Goal: Transaction & Acquisition: Purchase product/service

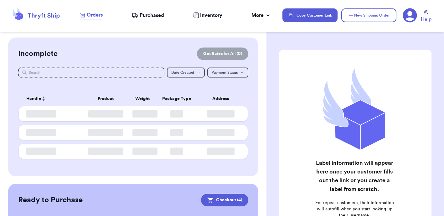
checkbox input "true"
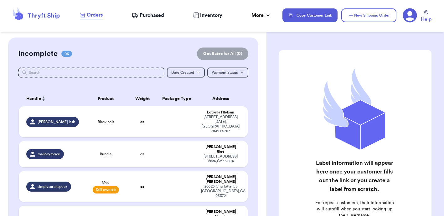
scroll to position [139, 0]
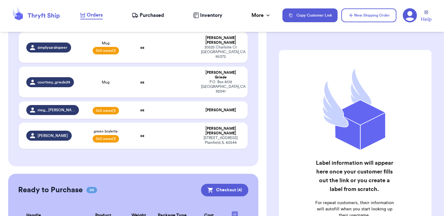
click at [146, 16] on span "Purchased" at bounding box center [152, 16] width 24 height 8
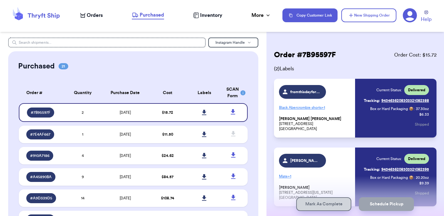
click at [91, 17] on span "Orders" at bounding box center [95, 16] width 16 height 8
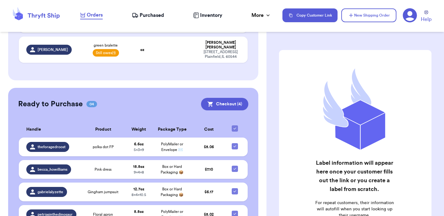
scroll to position [225, 0]
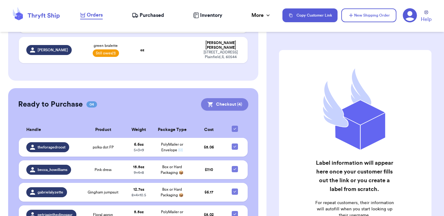
click at [229, 98] on button "Checkout ( 4 )" at bounding box center [224, 104] width 47 height 13
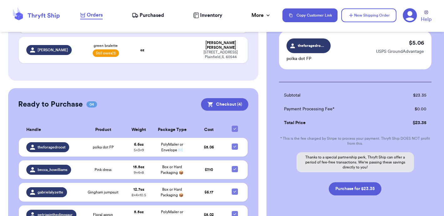
scroll to position [178, 0]
click at [367, 193] on button "Purchase for $23.35" at bounding box center [355, 188] width 53 height 13
checkbox input "false"
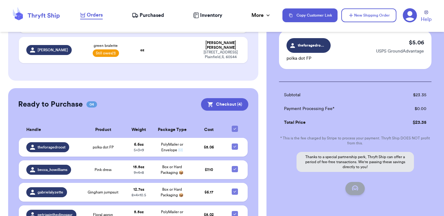
checkbox input "false"
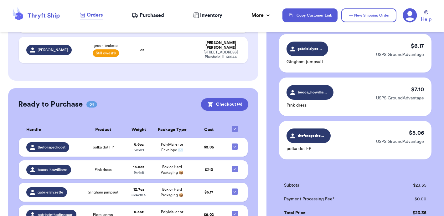
checkbox input "true"
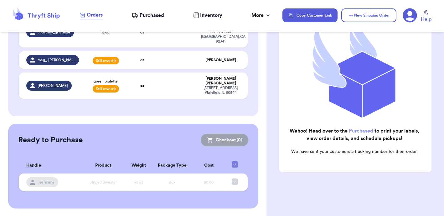
scroll to position [156, 0]
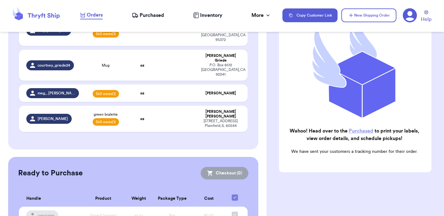
click at [148, 11] on nav "Orders Purchased Inventory More Stats Completed Orders Copy Customer Link New S…" at bounding box center [259, 15] width 370 height 21
click at [146, 18] on span "Purchased" at bounding box center [152, 16] width 24 height 8
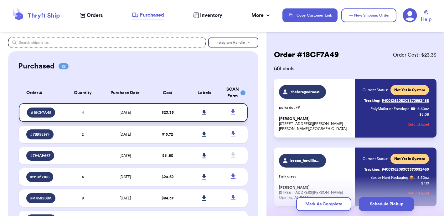
click at [203, 115] on icon at bounding box center [204, 112] width 4 height 5
